Goal: Register for event/course

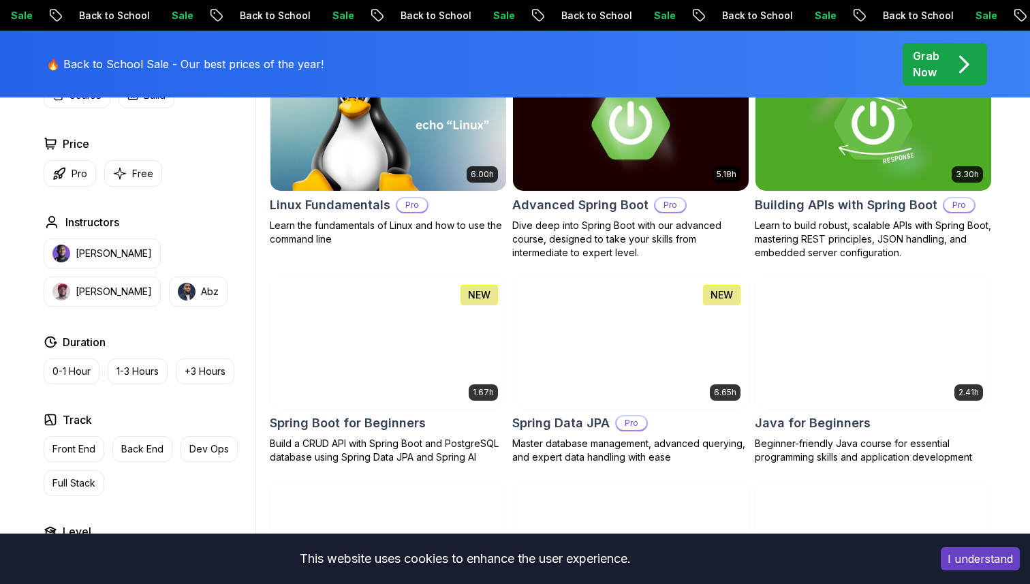
scroll to position [473, 0]
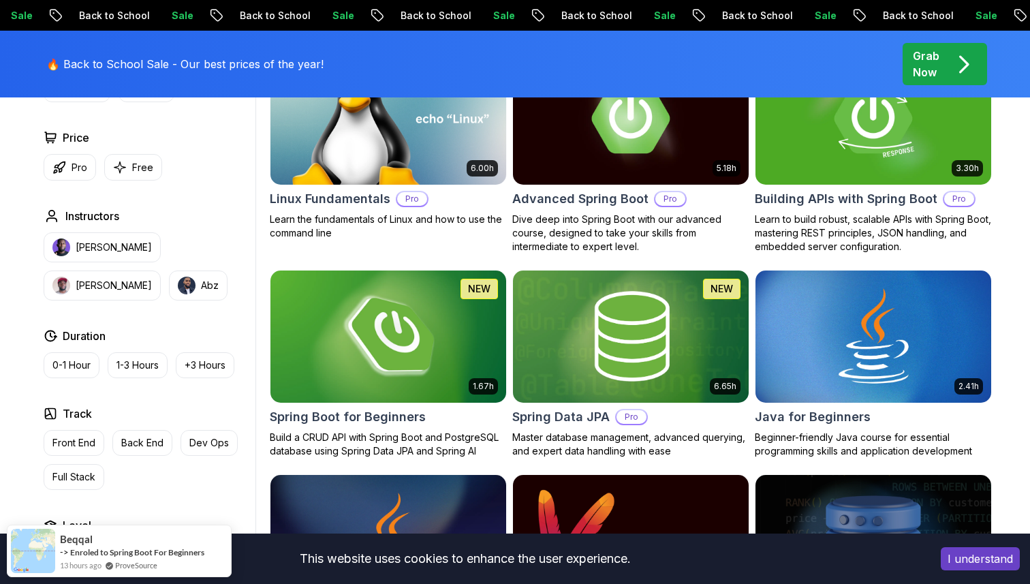
click at [342, 368] on img at bounding box center [387, 336] width 247 height 138
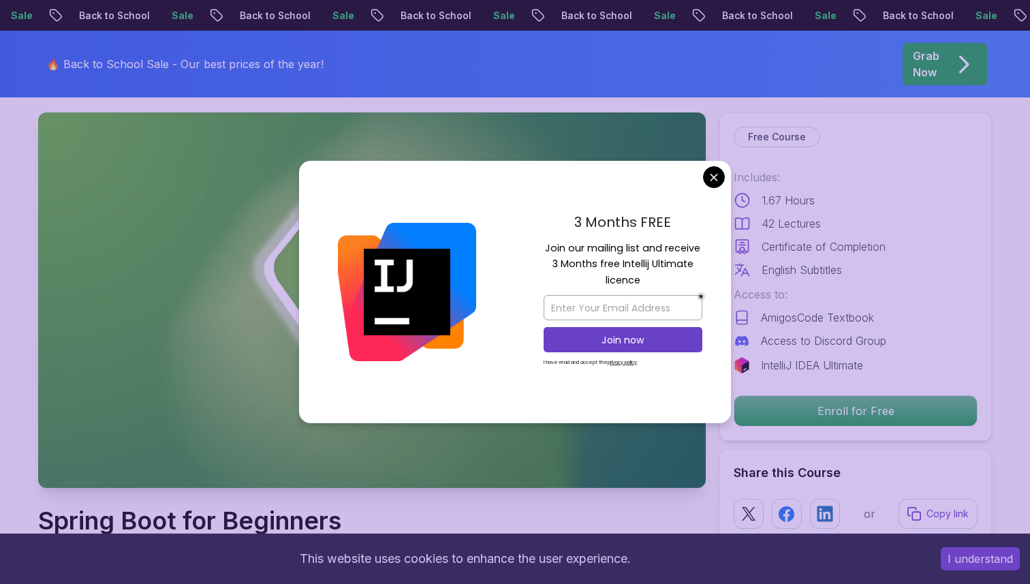
scroll to position [72, 0]
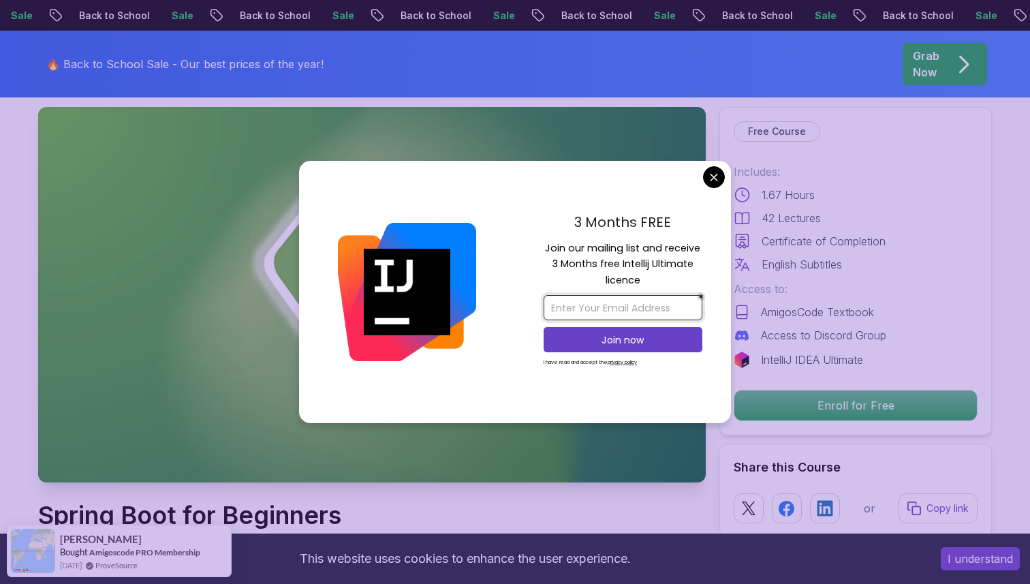
click at [613, 310] on input "email" at bounding box center [623, 307] width 159 height 25
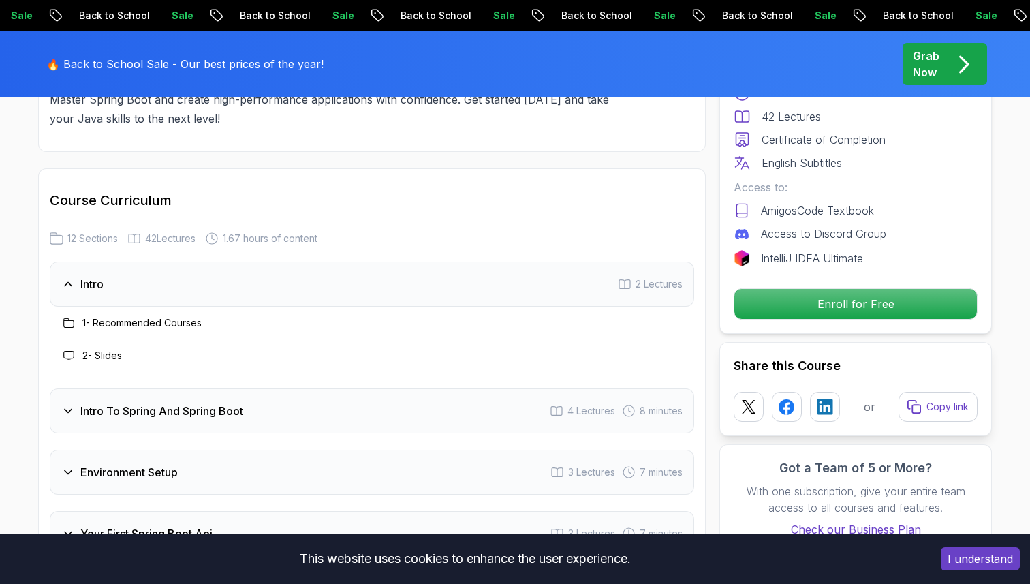
scroll to position [1639, 0]
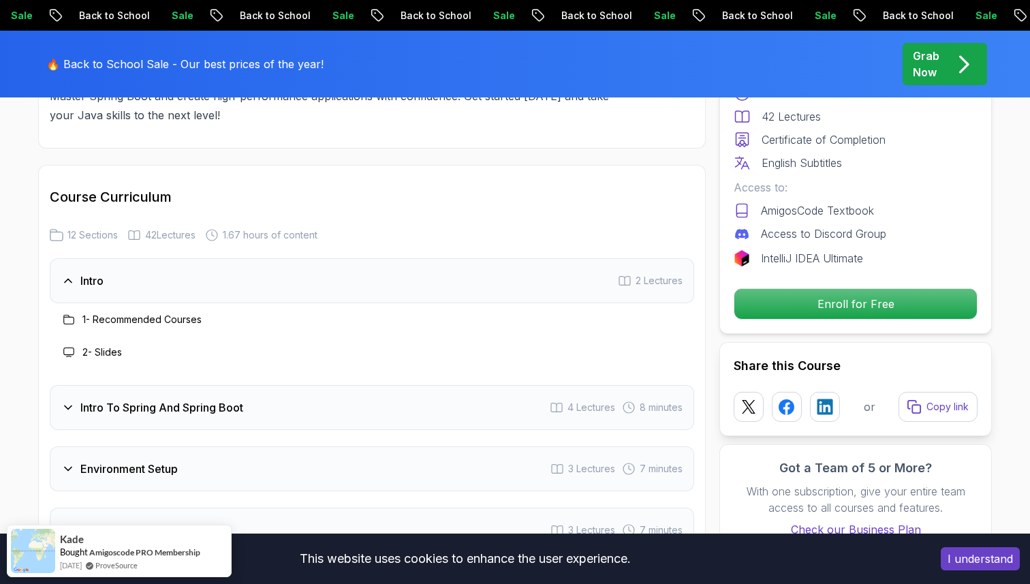
click at [388, 269] on div "Intro 2 Lectures" at bounding box center [372, 280] width 644 height 45
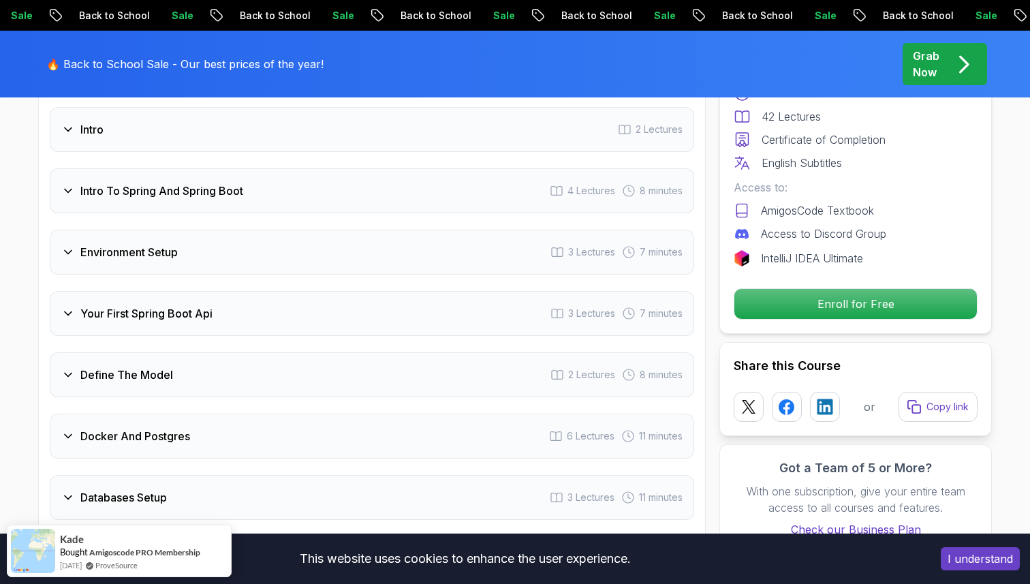
scroll to position [1800, 0]
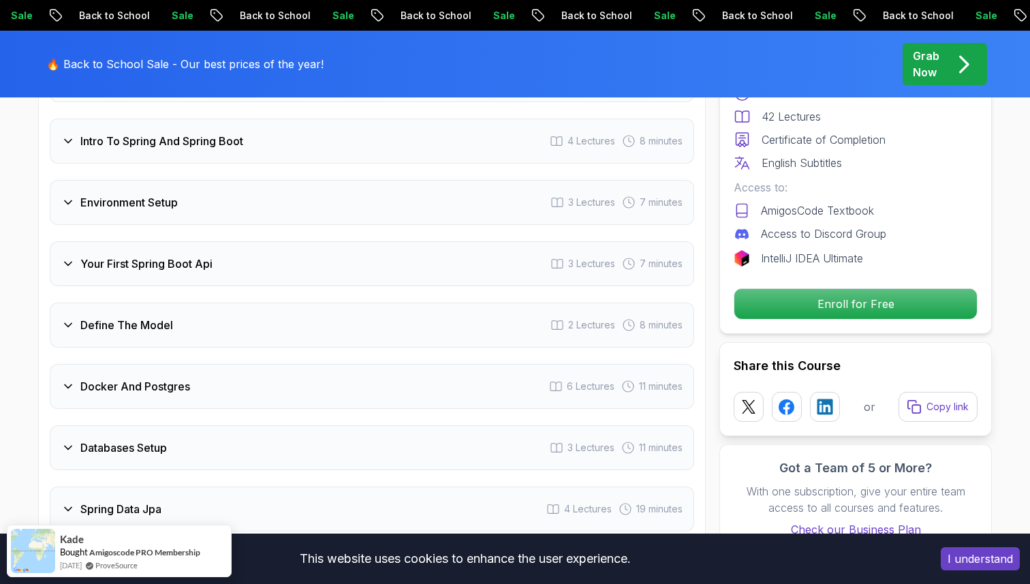
click at [312, 311] on div "Define The Model 2 Lectures 8 minutes" at bounding box center [372, 324] width 644 height 45
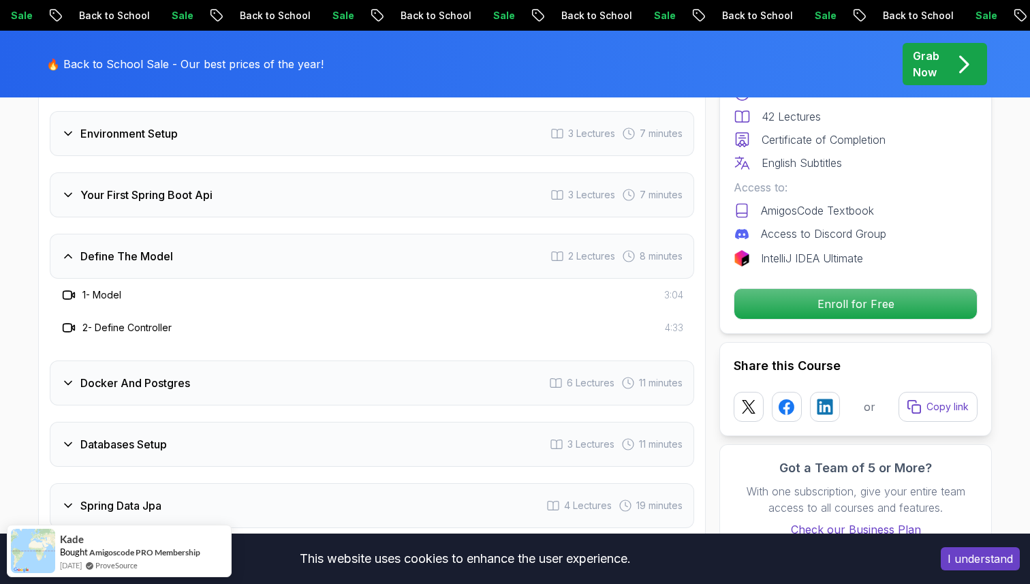
click at [287, 360] on div "Docker And Postgres 6 Lectures 11 minutes" at bounding box center [372, 382] width 644 height 45
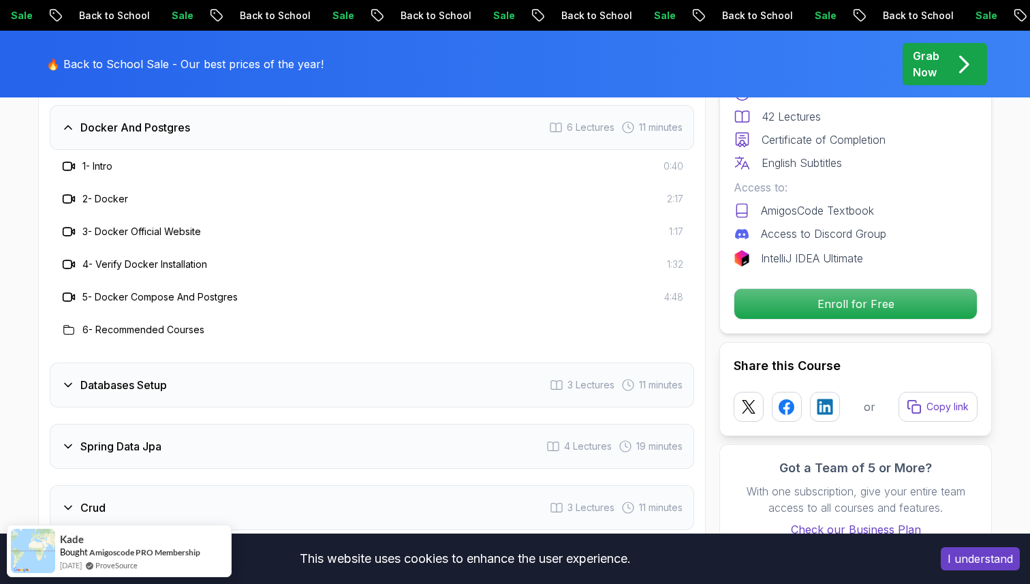
click at [270, 362] on div "Databases Setup 3 Lectures 11 minutes" at bounding box center [372, 384] width 644 height 45
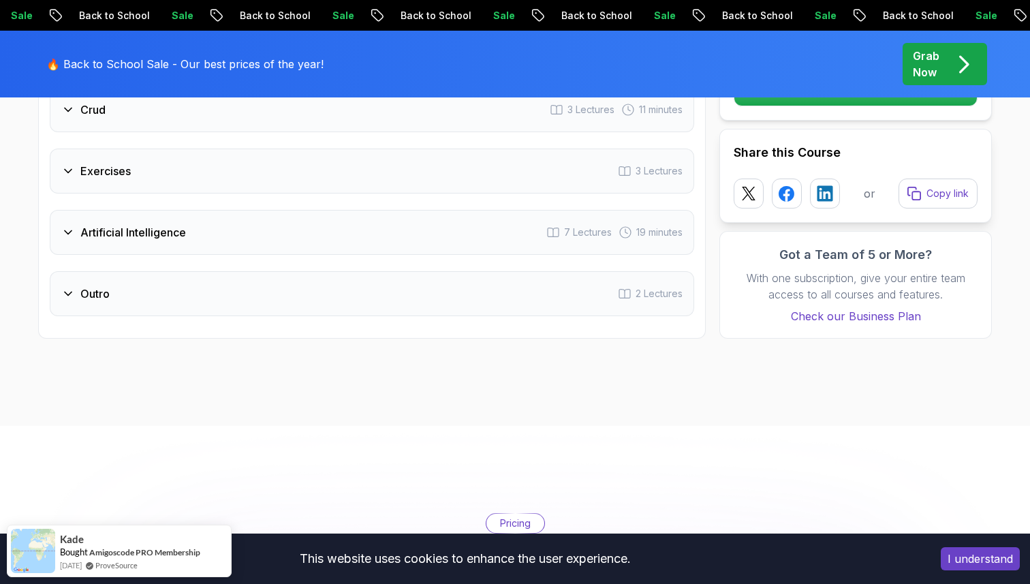
scroll to position [2400, 0]
click at [268, 279] on div "Outro 2 Lectures" at bounding box center [372, 291] width 644 height 45
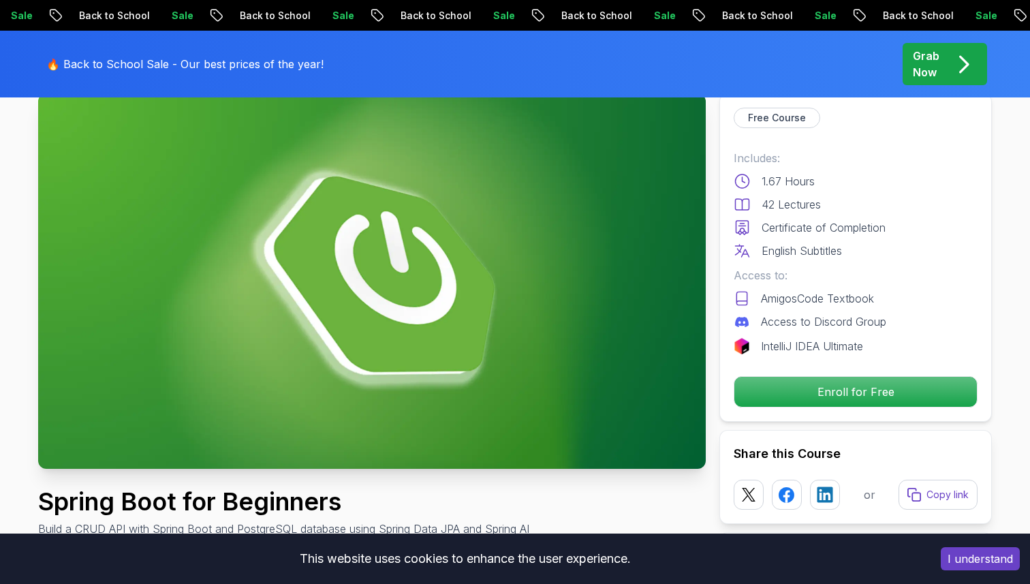
scroll to position [0, 0]
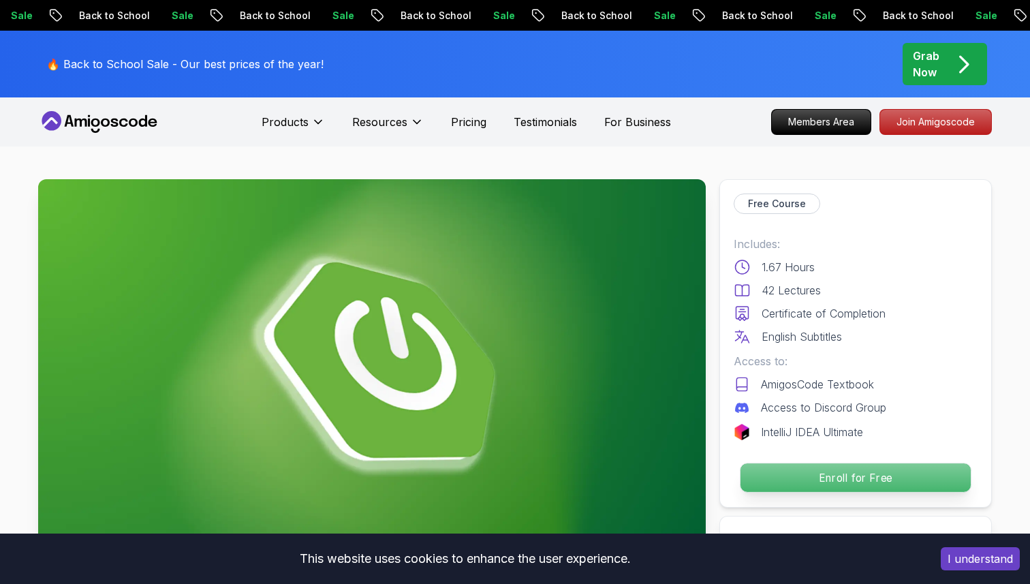
click at [884, 479] on p "Enroll for Free" at bounding box center [855, 477] width 230 height 29
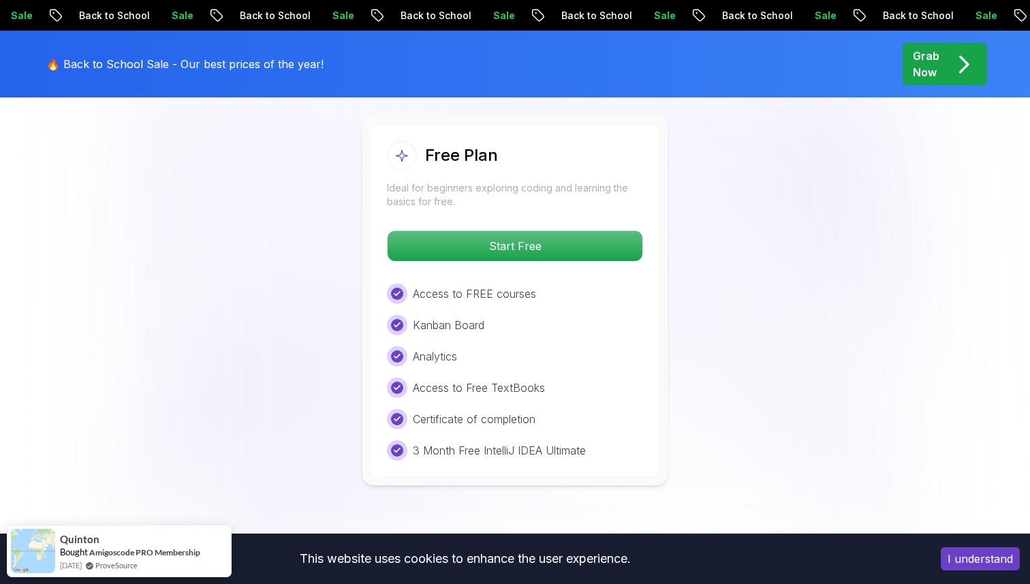
scroll to position [2878, 0]
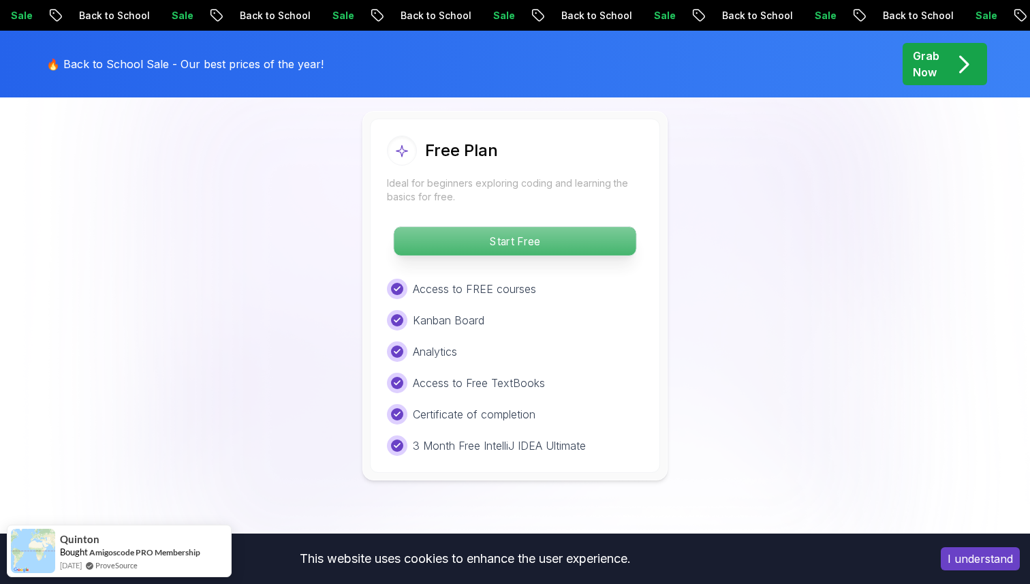
click at [604, 227] on p "Start Free" at bounding box center [515, 241] width 242 height 29
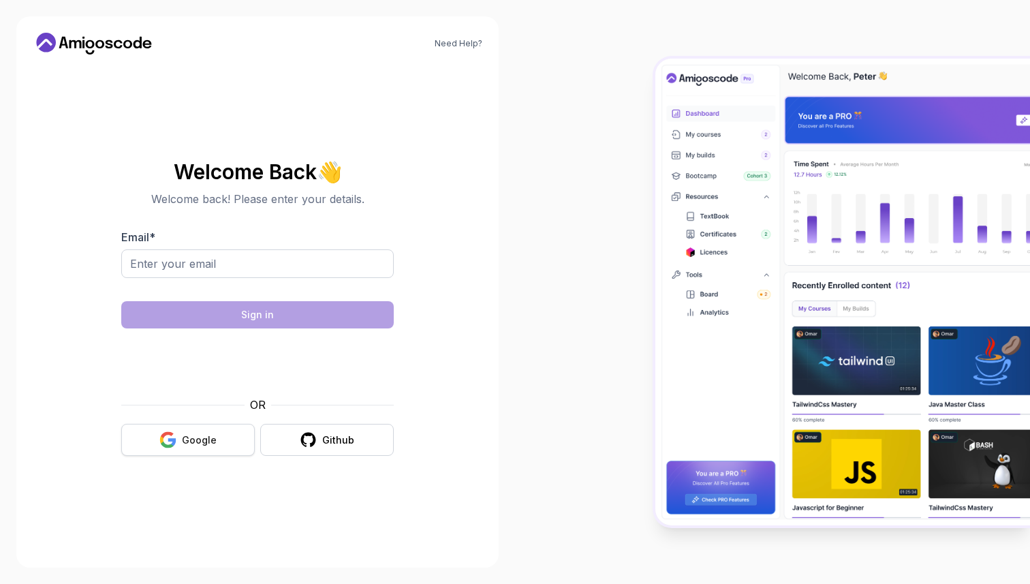
click at [198, 445] on div "Google" at bounding box center [199, 440] width 35 height 14
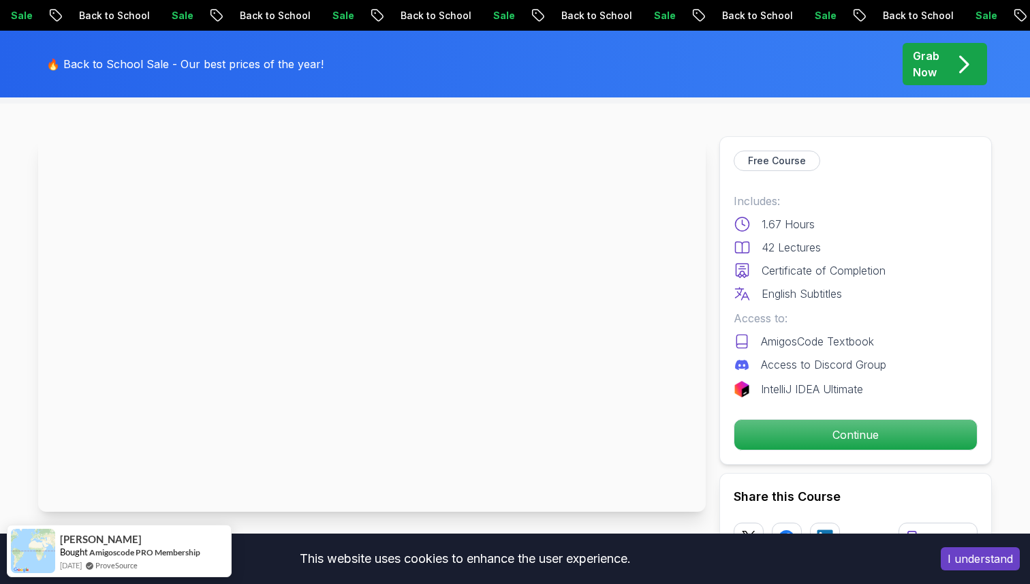
scroll to position [44, 0]
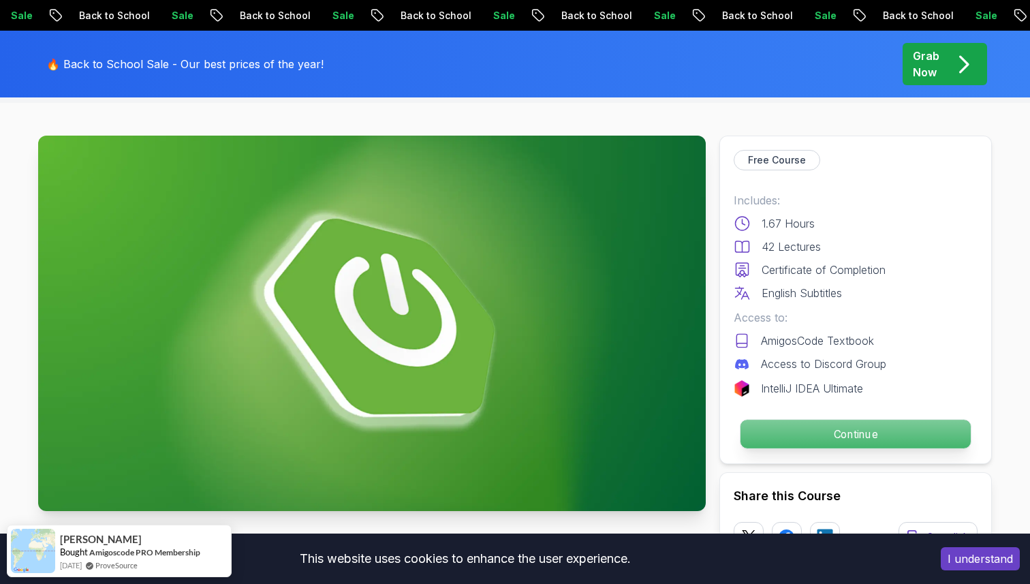
click at [825, 447] on p "Continue" at bounding box center [855, 434] width 230 height 29
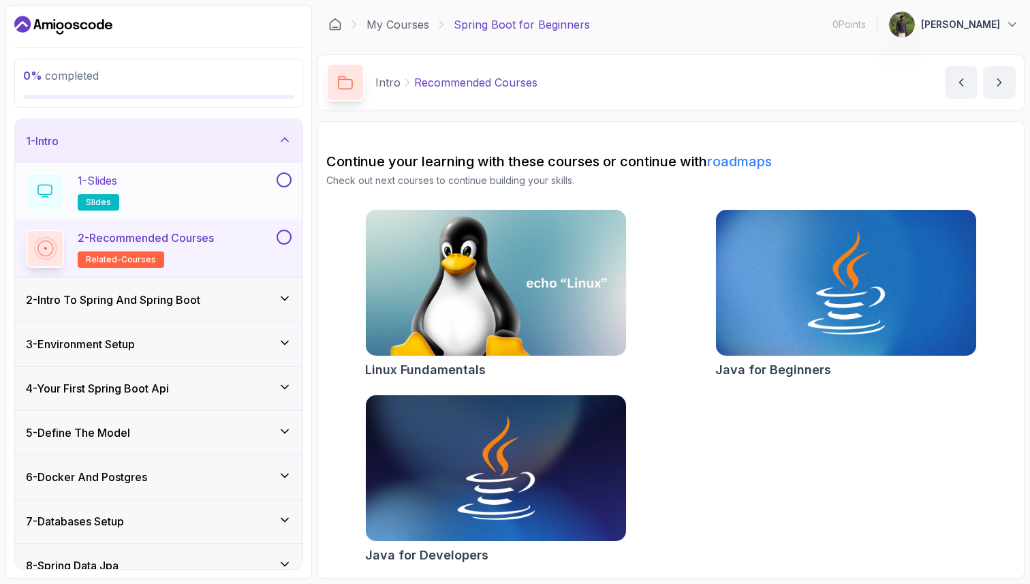
click at [220, 187] on div "1 - Slides slides" at bounding box center [150, 191] width 248 height 38
